Goal: Information Seeking & Learning: Learn about a topic

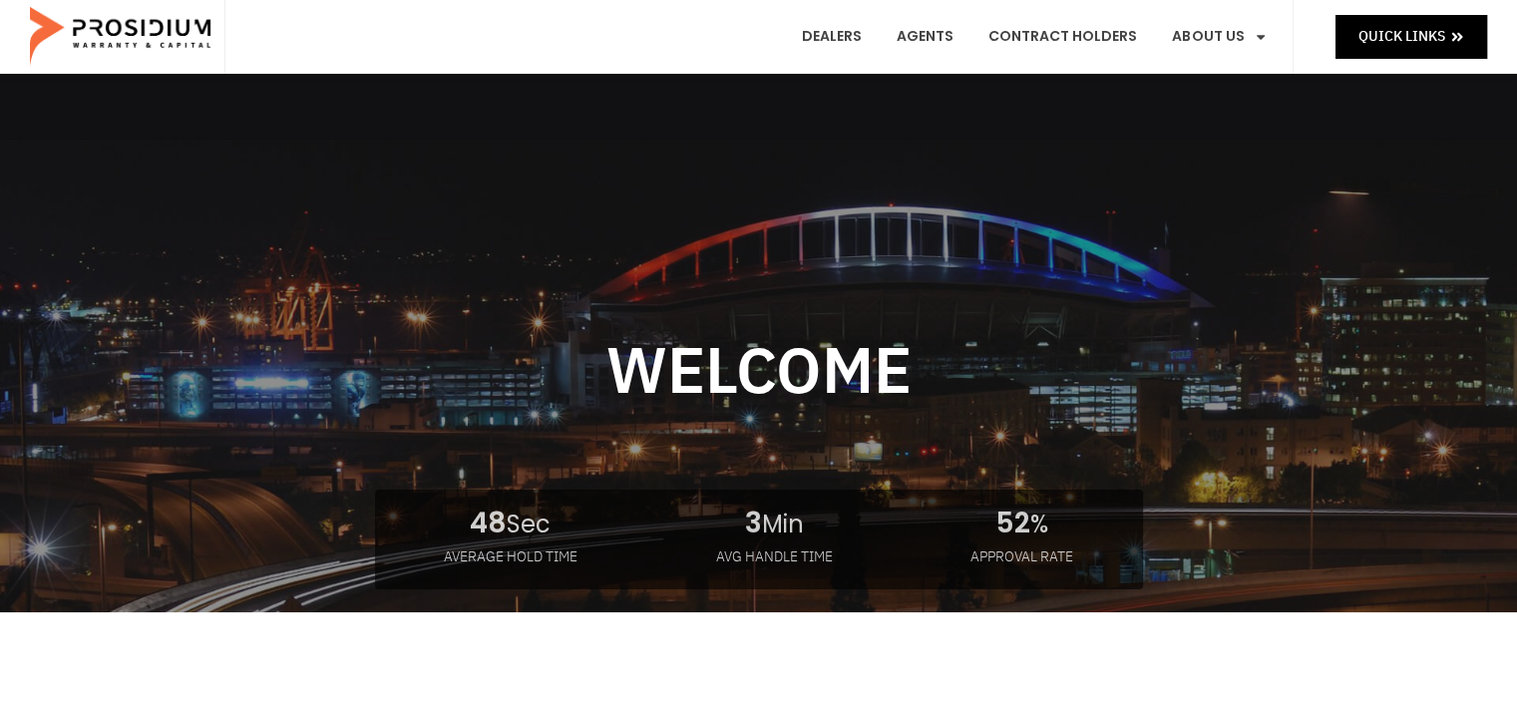
scroll to position [24, 0]
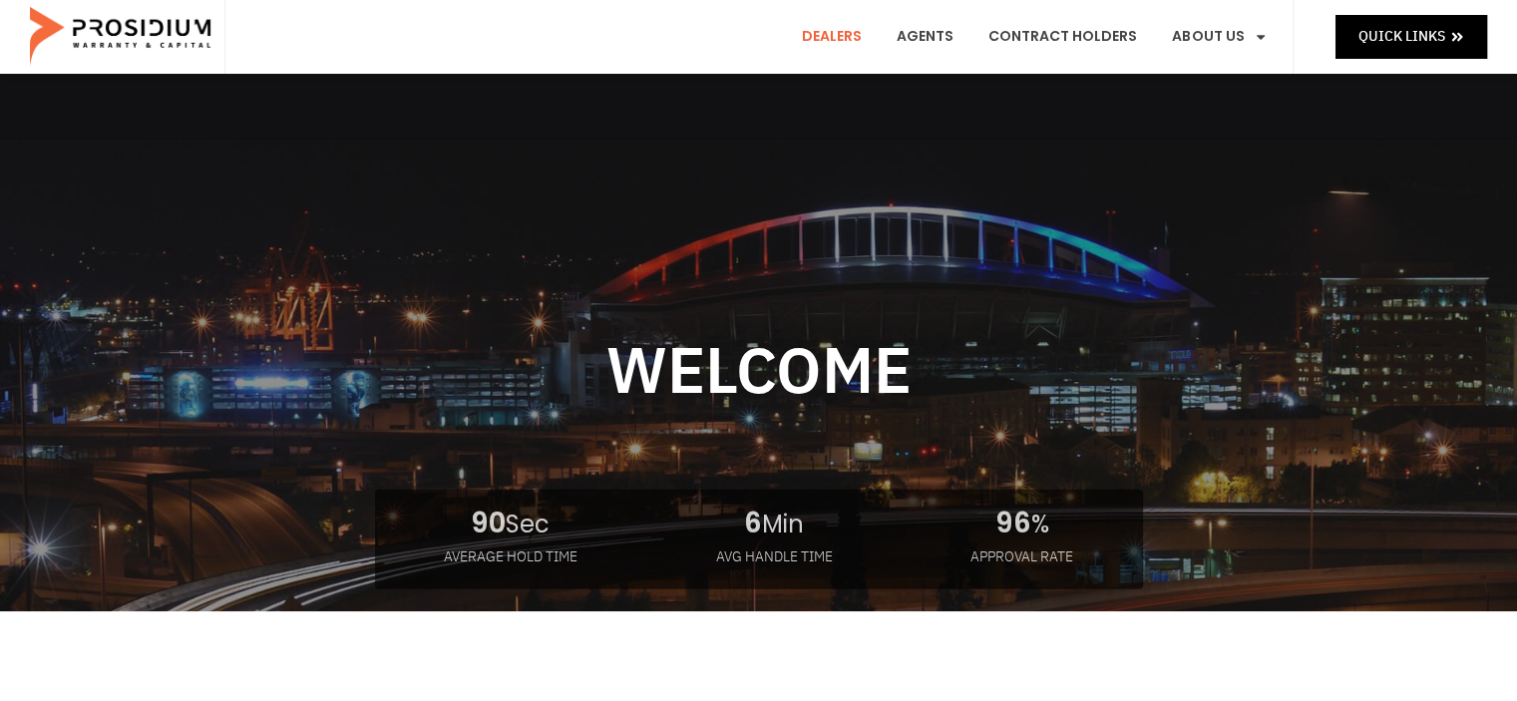
click at [841, 35] on link "Dealers" at bounding box center [832, 37] width 90 height 74
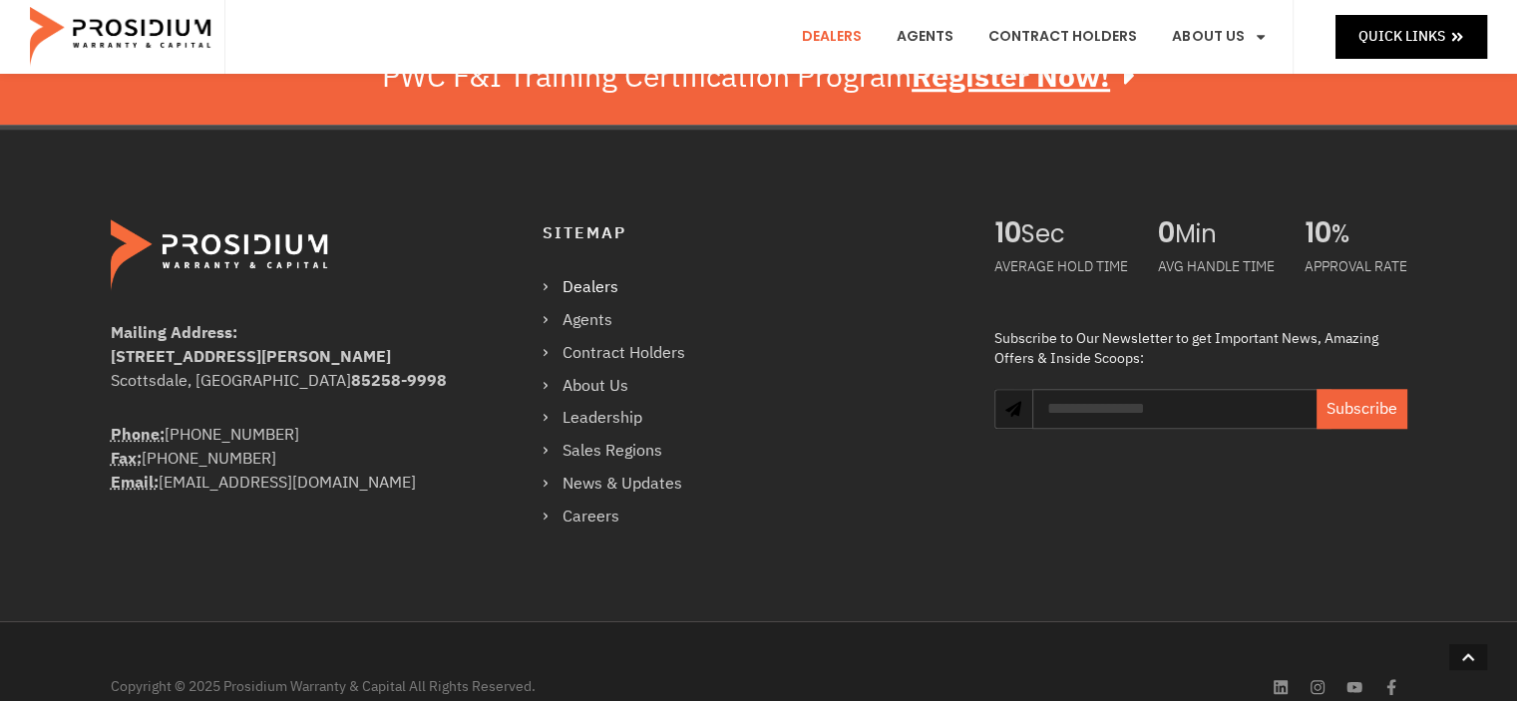
scroll to position [1692, 0]
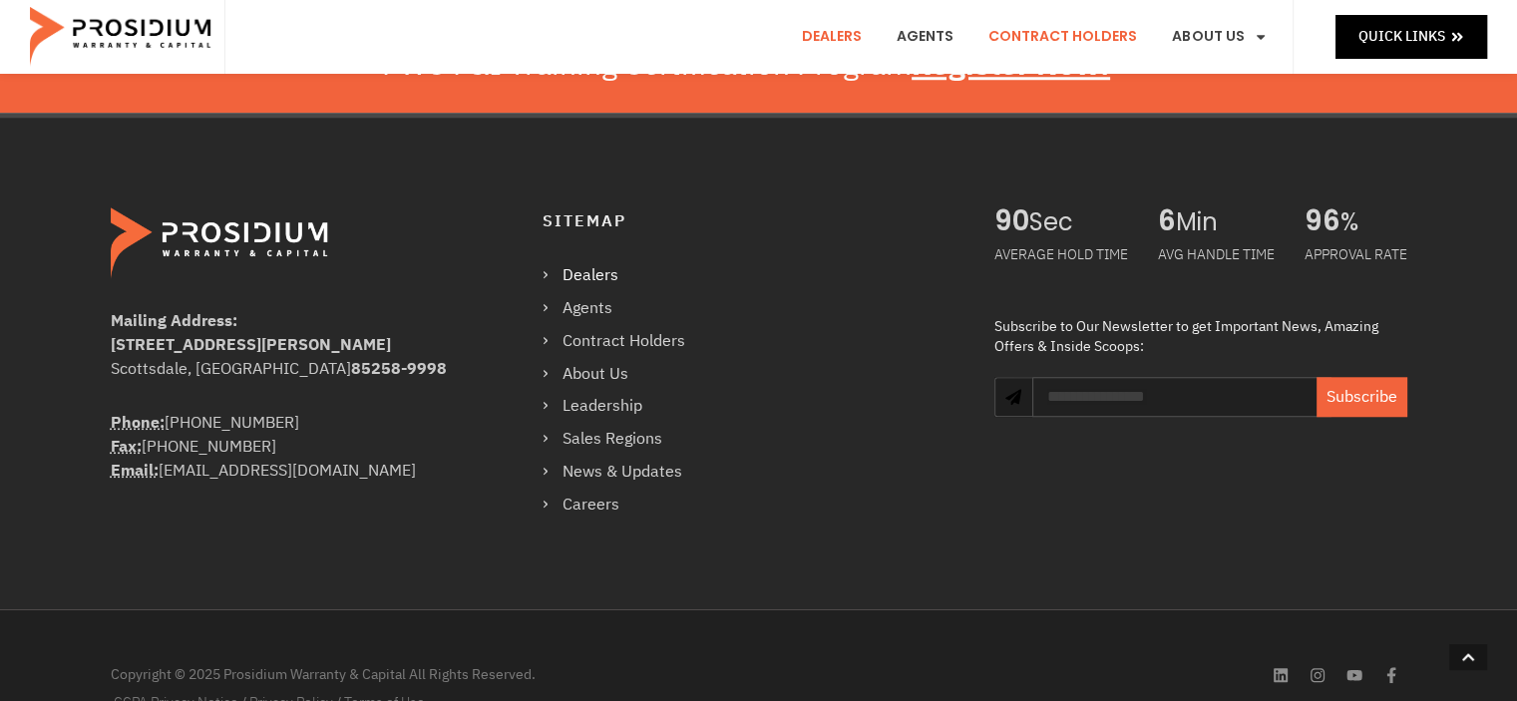
click at [1052, 31] on link "Contract Holders" at bounding box center [1063, 37] width 179 height 74
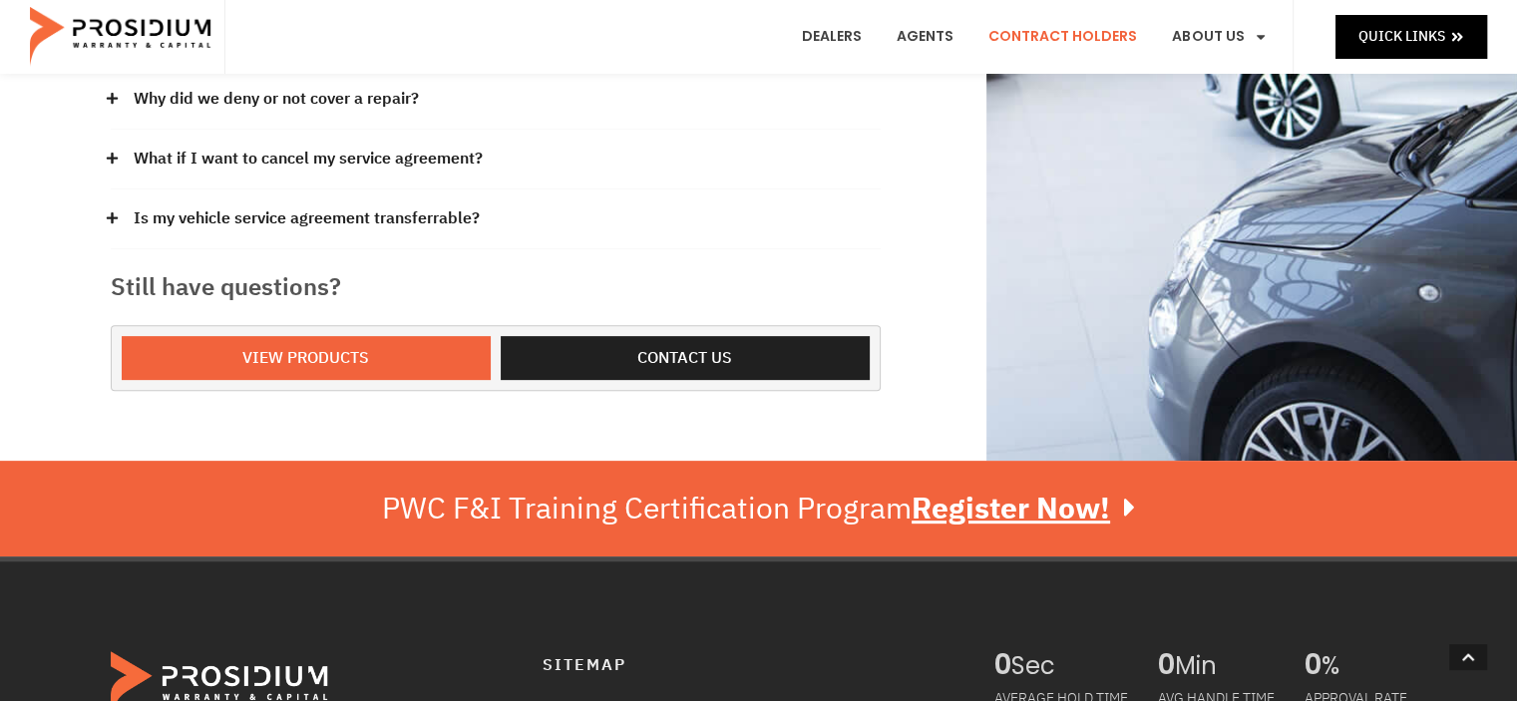
scroll to position [720, 0]
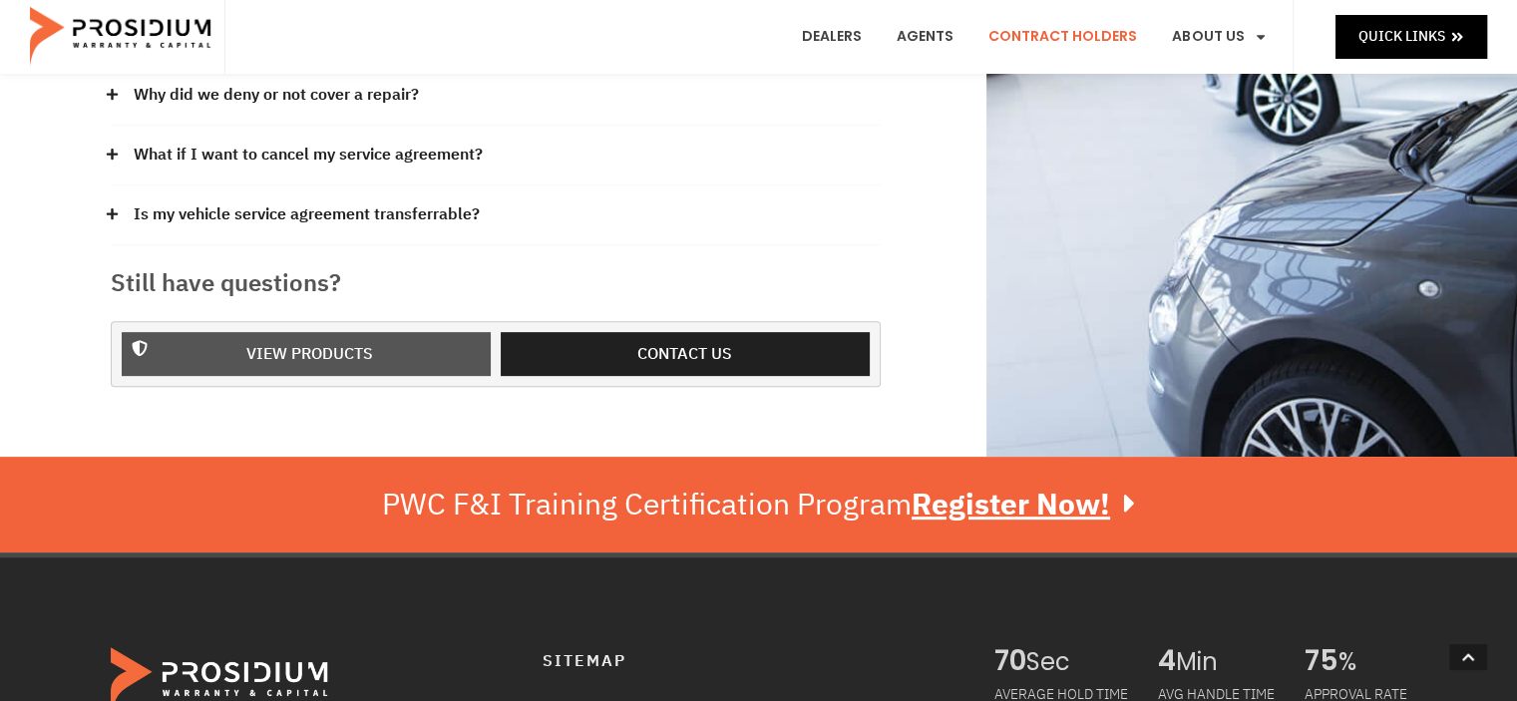
click at [372, 359] on span "View Products" at bounding box center [309, 354] width 127 height 29
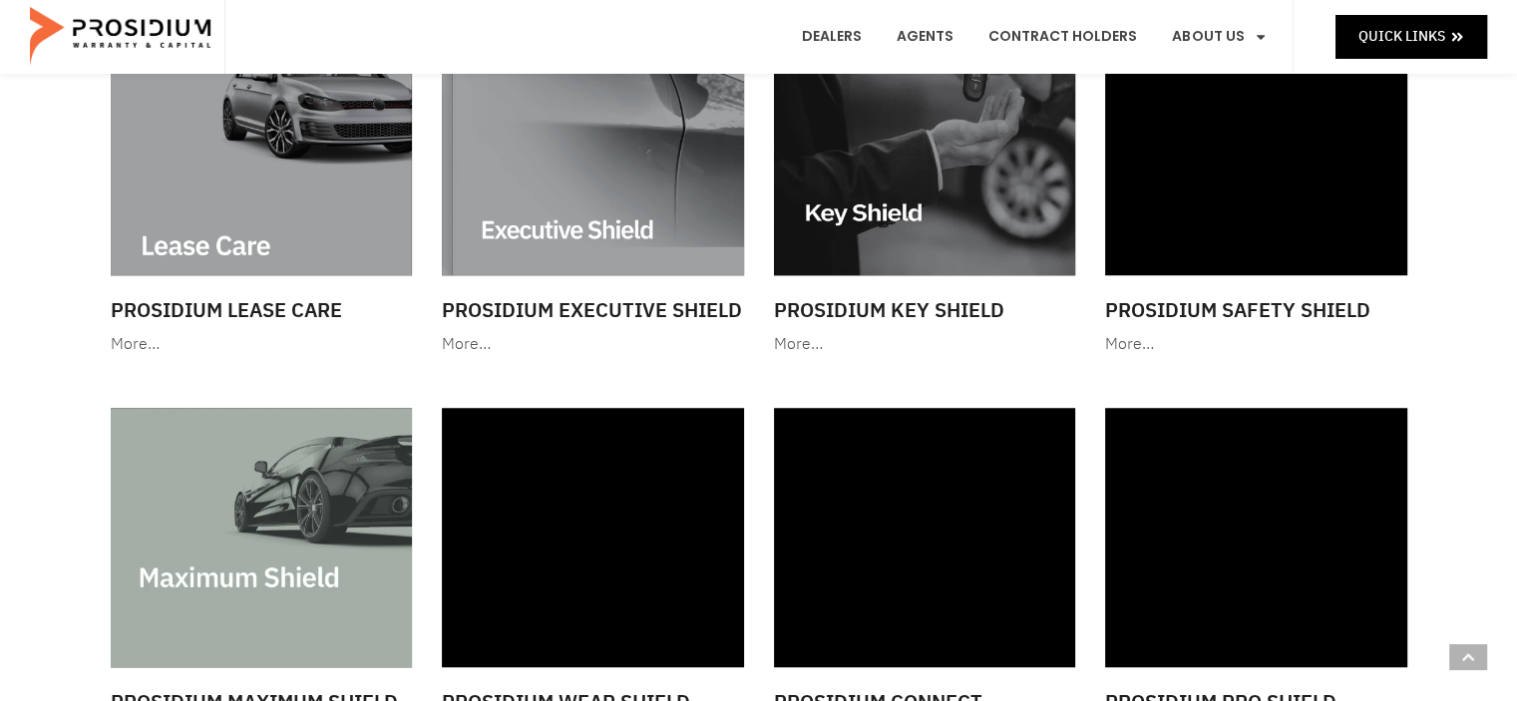
scroll to position [1337, 0]
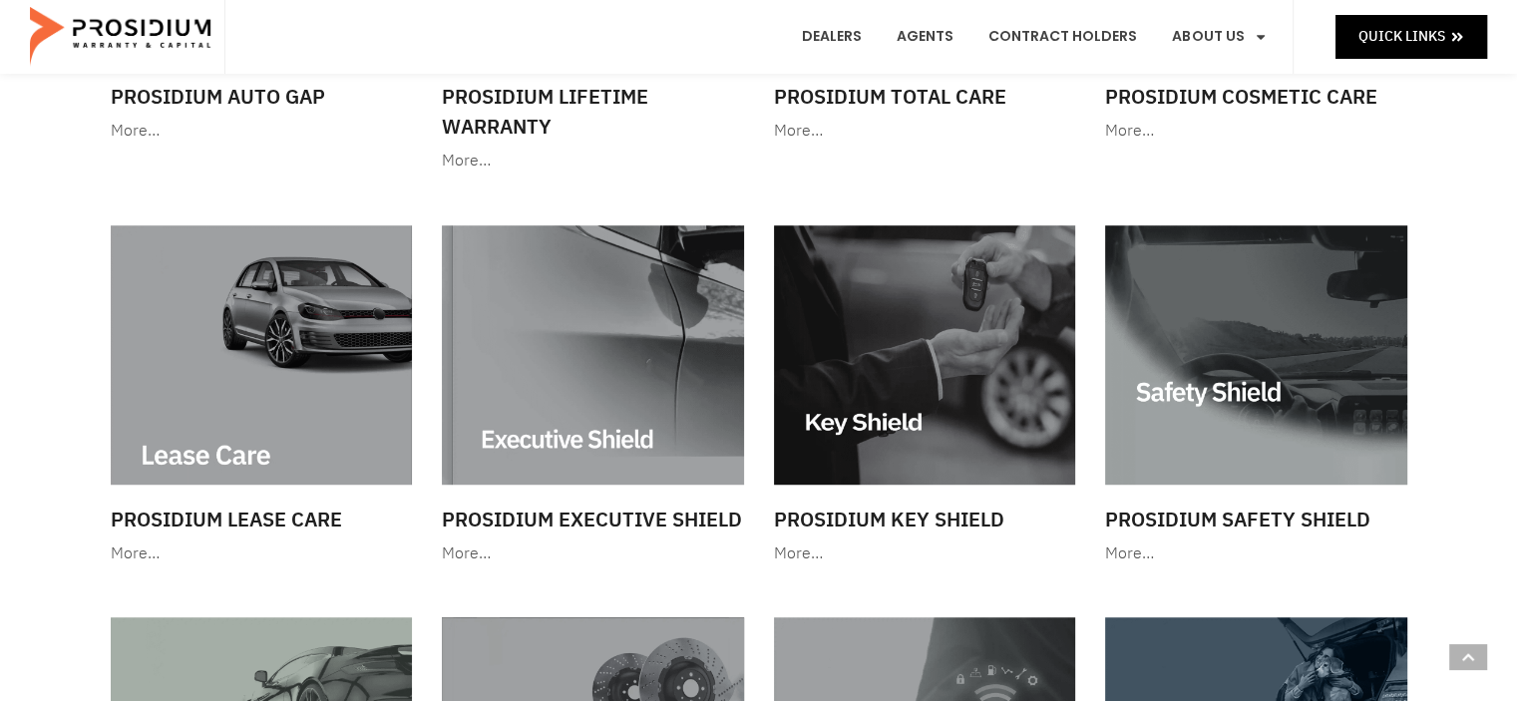
click at [372, 359] on img at bounding box center [262, 354] width 302 height 258
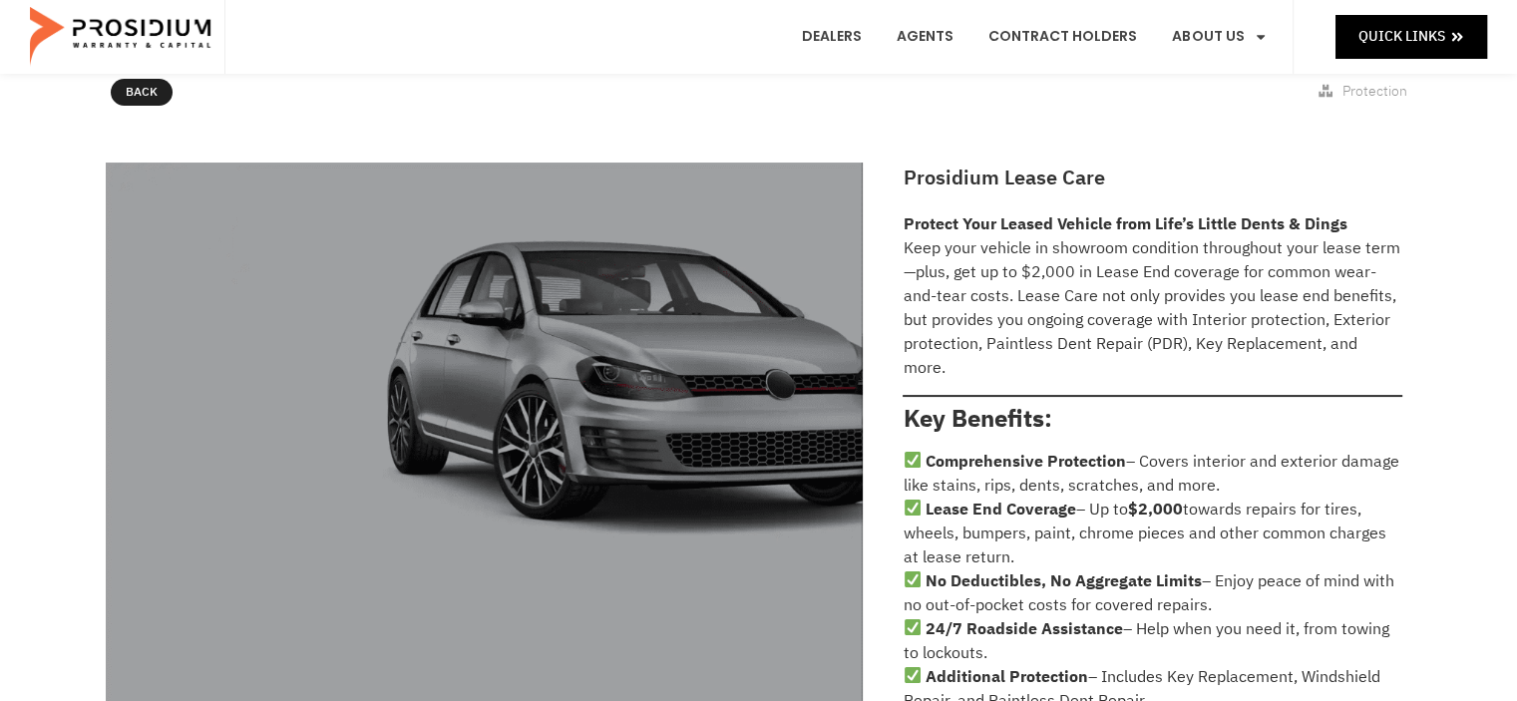
scroll to position [275, 0]
